Goal: Task Accomplishment & Management: Manage account settings

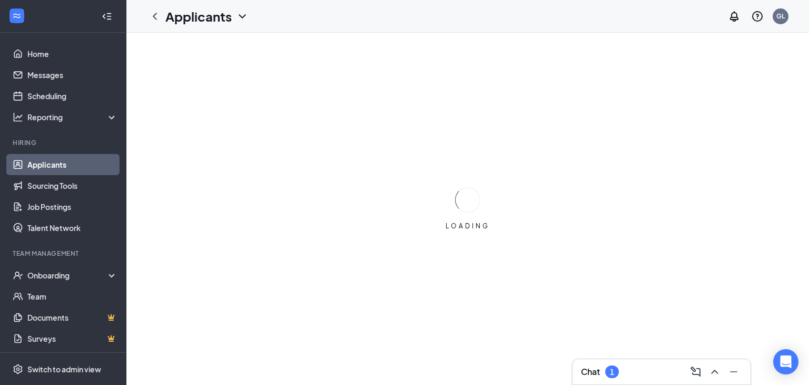
click at [611, 368] on div "1" at bounding box center [612, 371] width 4 height 9
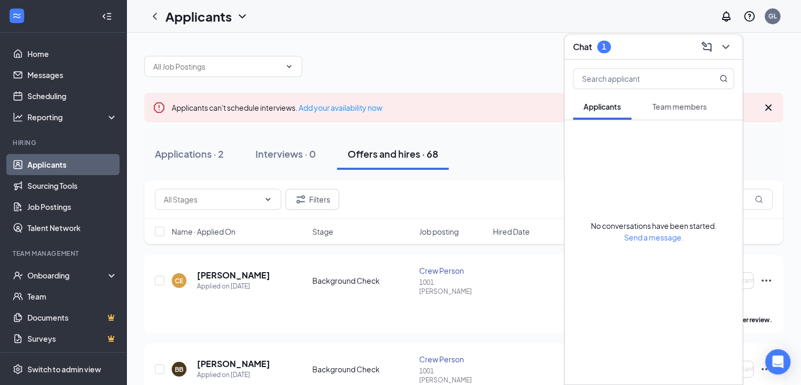
click at [674, 100] on button "Team members" at bounding box center [679, 106] width 75 height 26
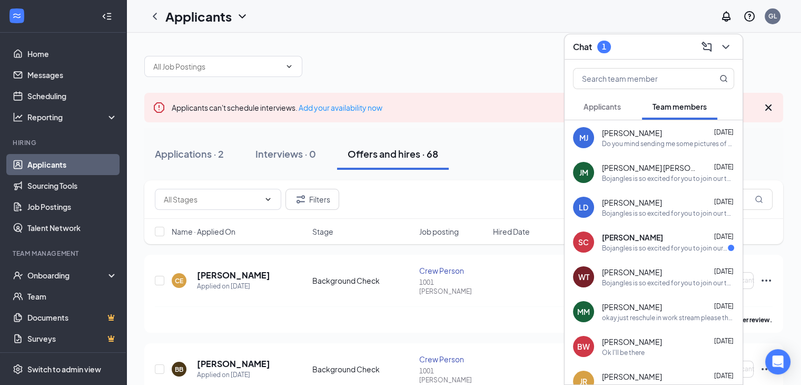
click at [664, 133] on div "[PERSON_NAME] [DATE]" at bounding box center [668, 132] width 132 height 11
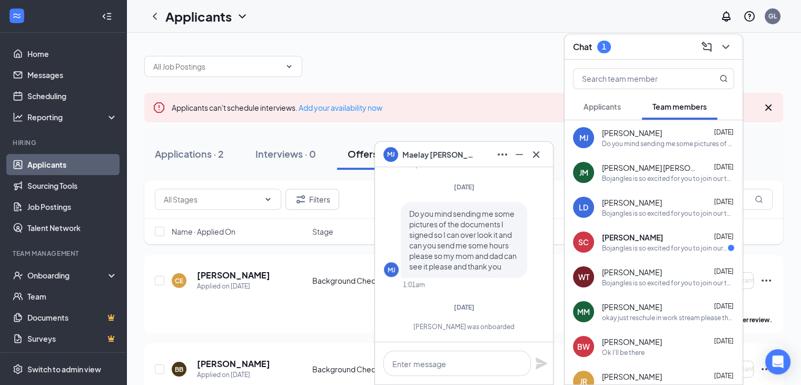
click at [535, 95] on div "Applicants can't schedule interviews. Add your availability now" at bounding box center [463, 107] width 639 height 29
click at [510, 73] on div at bounding box center [463, 61] width 639 height 32
click at [543, 151] on button at bounding box center [536, 154] width 17 height 17
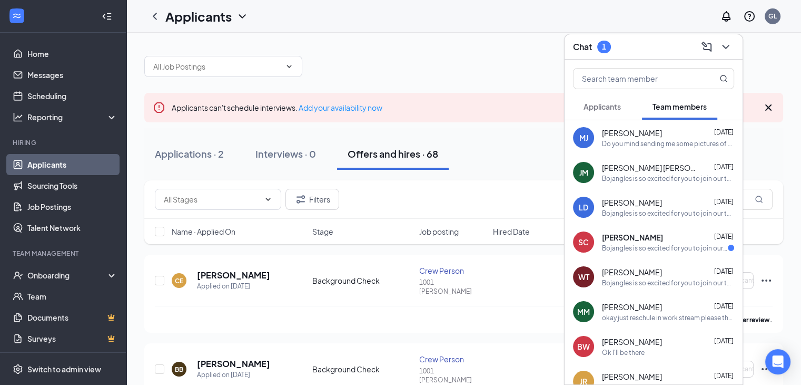
click at [595, 45] on div "Chat 1" at bounding box center [592, 47] width 38 height 13
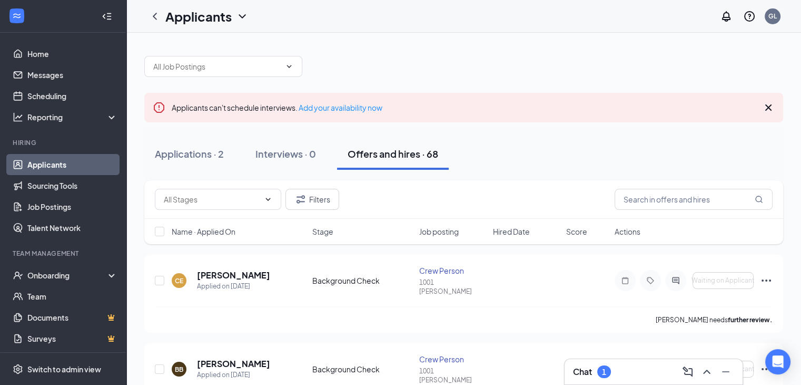
click at [615, 366] on div "Chat 1" at bounding box center [653, 371] width 161 height 17
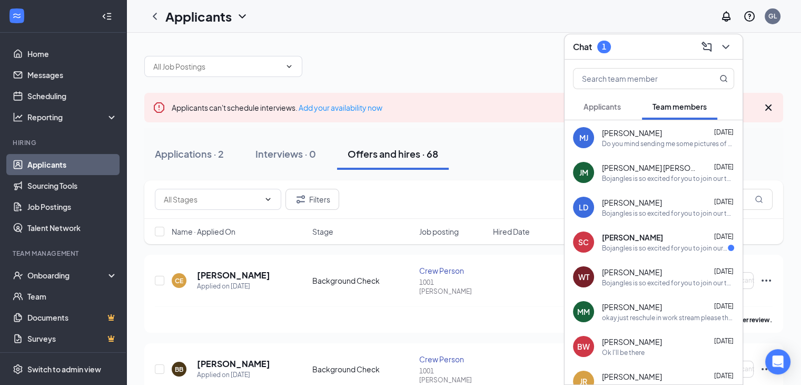
click at [678, 252] on div "SC [PERSON_NAME] [DATE] Bojangles is so excited for you to join our team! Do yo…" at bounding box center [654, 241] width 178 height 35
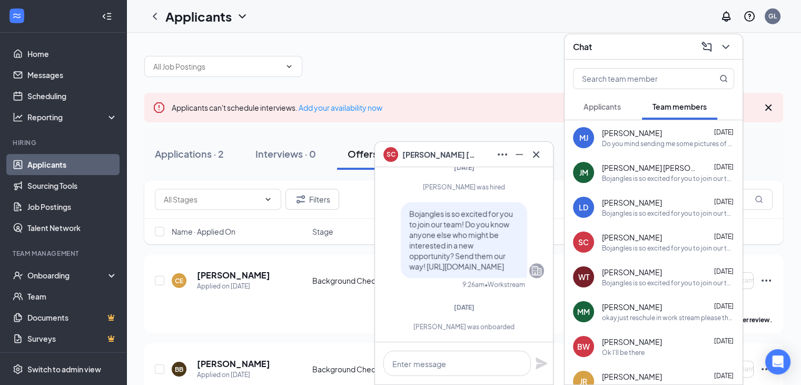
click at [535, 152] on icon "Cross" at bounding box center [536, 154] width 6 height 6
